Goal: Navigation & Orientation: Find specific page/section

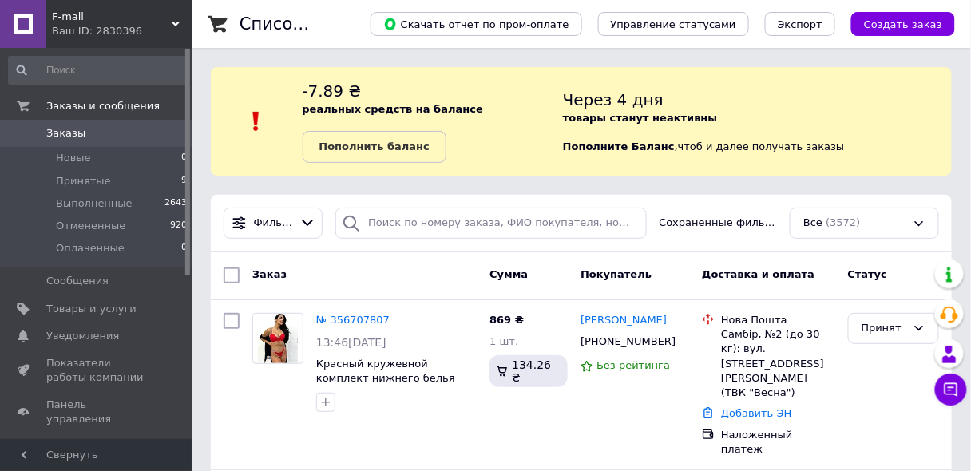
click at [178, 22] on use at bounding box center [176, 24] width 8 height 5
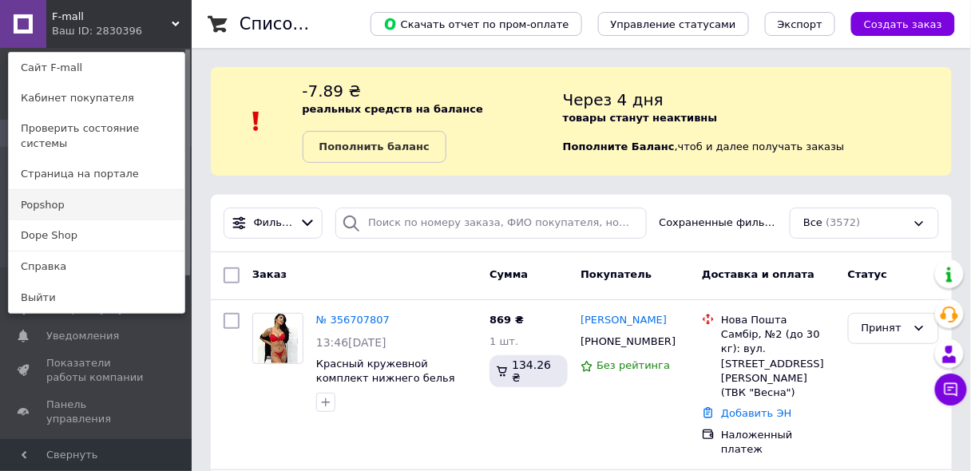
click at [56, 190] on link "Popshop" at bounding box center [97, 205] width 176 height 30
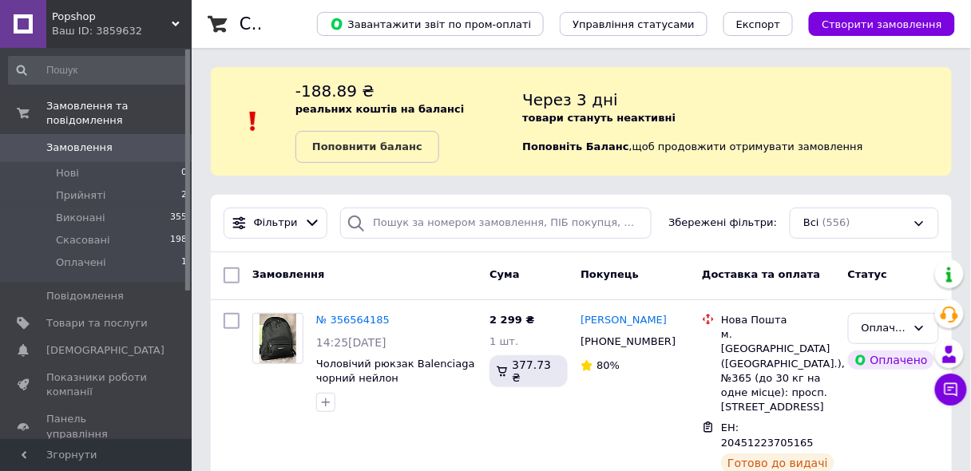
click at [174, 22] on use at bounding box center [176, 24] width 8 height 5
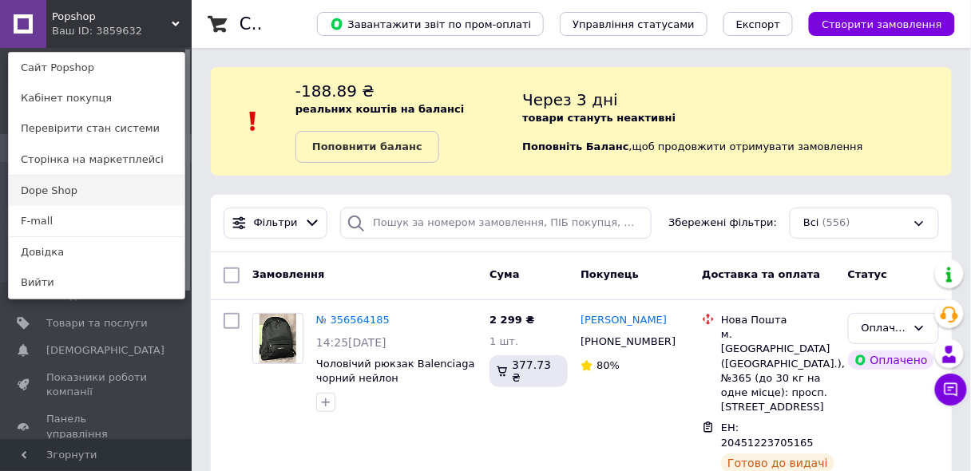
click at [59, 185] on link "Dope Shop" at bounding box center [97, 191] width 176 height 30
